Goal: Task Accomplishment & Management: Manage account settings

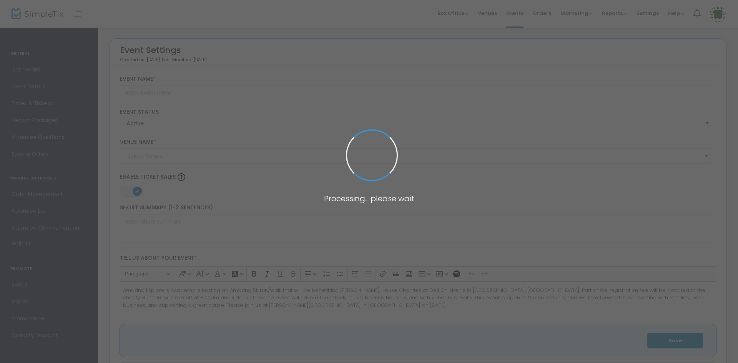
type input "Amazing 5K for a Cause"
type textarea "Amazing Explorers Academy is hosting an Amazing 5k run/walk that will be benefi…"
type input "Register Now"
checkbox input "true"
type input "[PERSON_NAME][GEOGRAPHIC_DATA]"
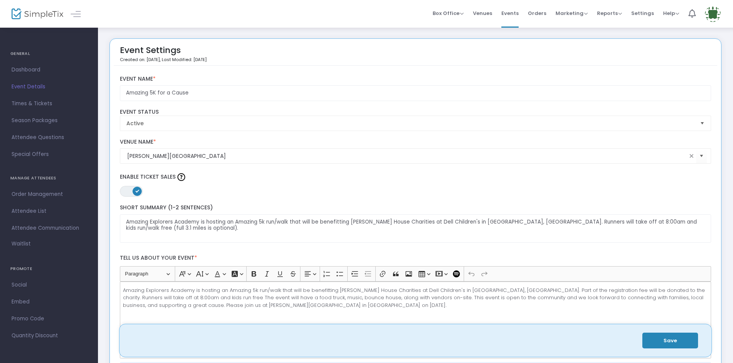
click at [22, 71] on span "Dashboard" at bounding box center [49, 70] width 75 height 10
click at [0, 0] on span at bounding box center [0, 0] width 0 height 0
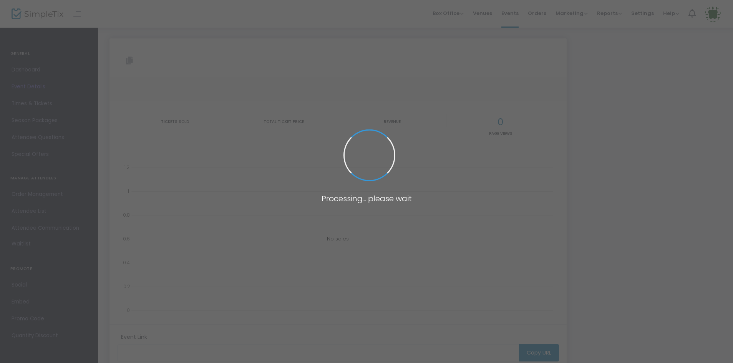
type input "[URL][DOMAIN_NAME]"
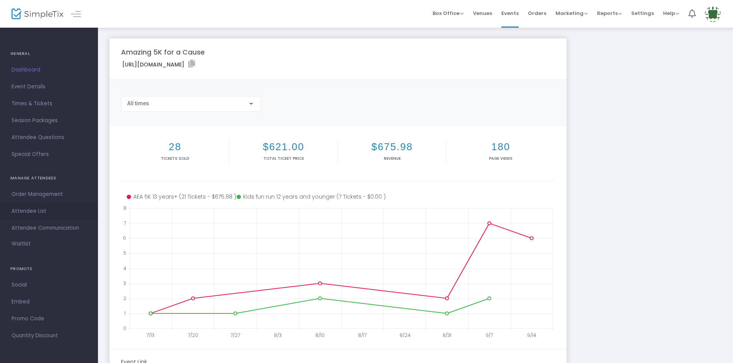
click at [27, 209] on span "Attendee List" at bounding box center [49, 211] width 75 height 10
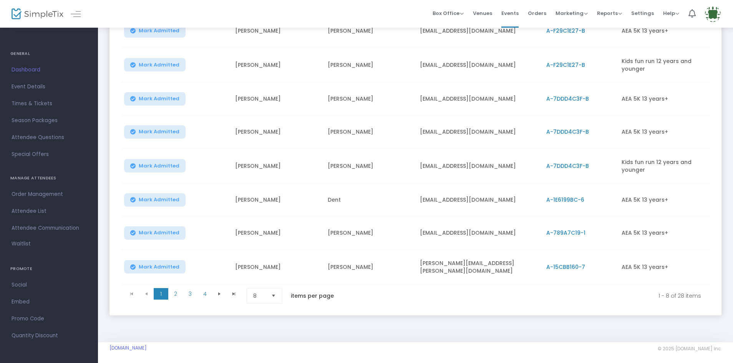
scroll to position [140, 0]
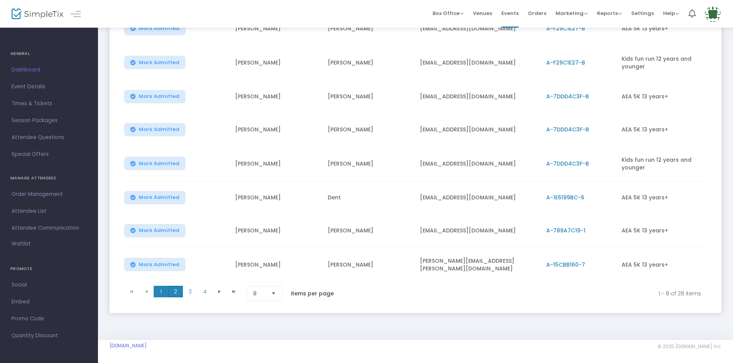
click at [179, 288] on span "2" at bounding box center [175, 292] width 15 height 12
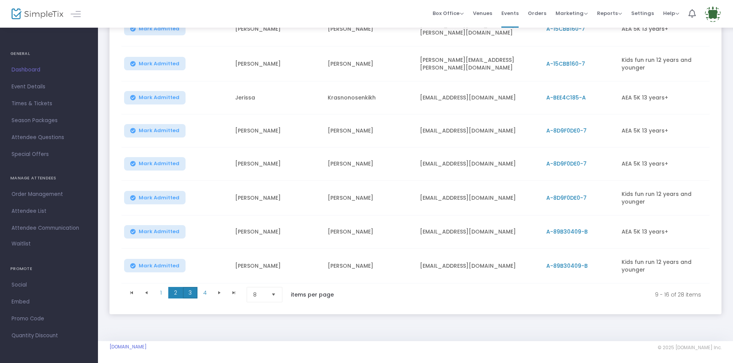
click at [193, 291] on span "3" at bounding box center [190, 293] width 15 height 12
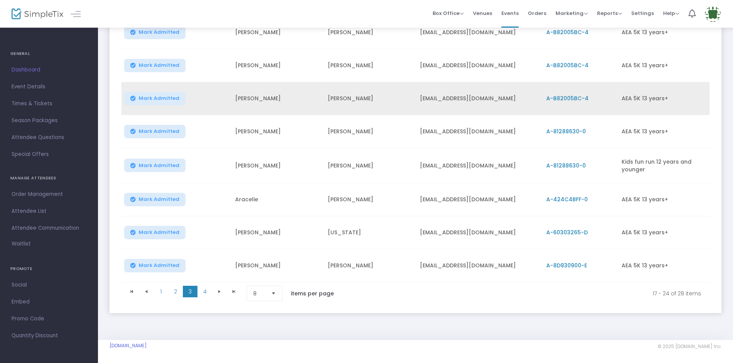
scroll to position [138, 0]
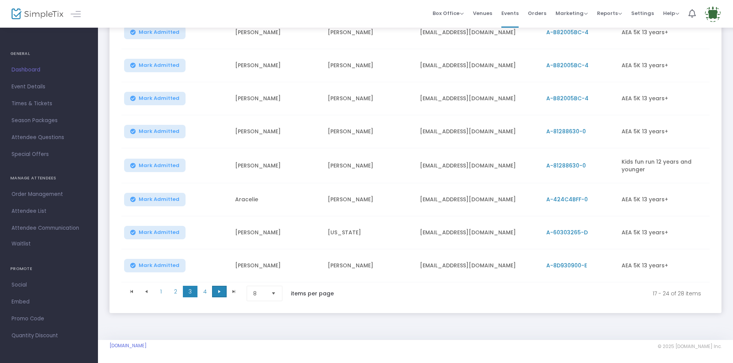
click at [217, 289] on span "Go to the next page" at bounding box center [219, 292] width 6 height 6
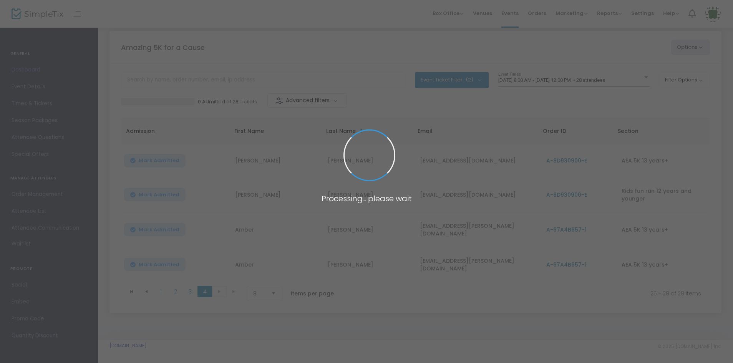
scroll to position [6, 0]
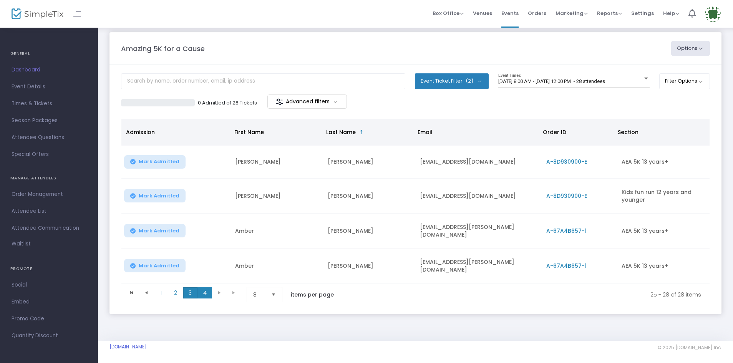
click at [189, 291] on span "3" at bounding box center [190, 293] width 15 height 12
click at [0, 0] on span at bounding box center [0, 0] width 0 height 0
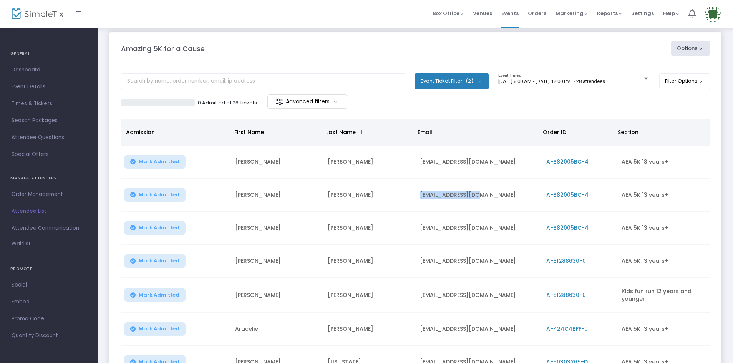
drag, startPoint x: 483, startPoint y: 195, endPoint x: 422, endPoint y: 198, distance: 61.2
click at [422, 198] on td "[EMAIL_ADDRESS][DOMAIN_NAME]" at bounding box center [478, 195] width 126 height 33
copy td "[EMAIL_ADDRESS][DOMAIN_NAME]"
